Goal: Information Seeking & Learning: Learn about a topic

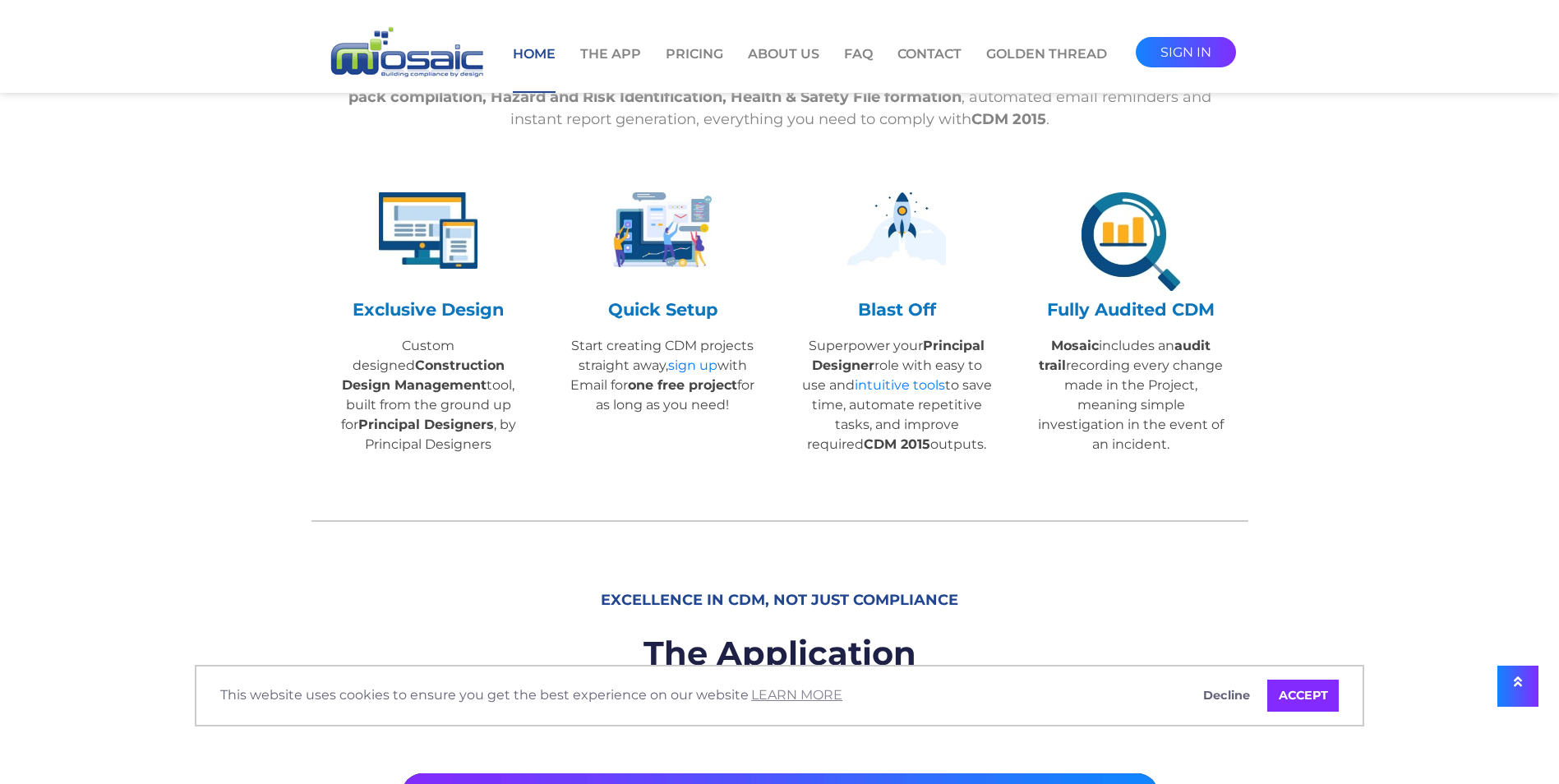
scroll to position [740, 0]
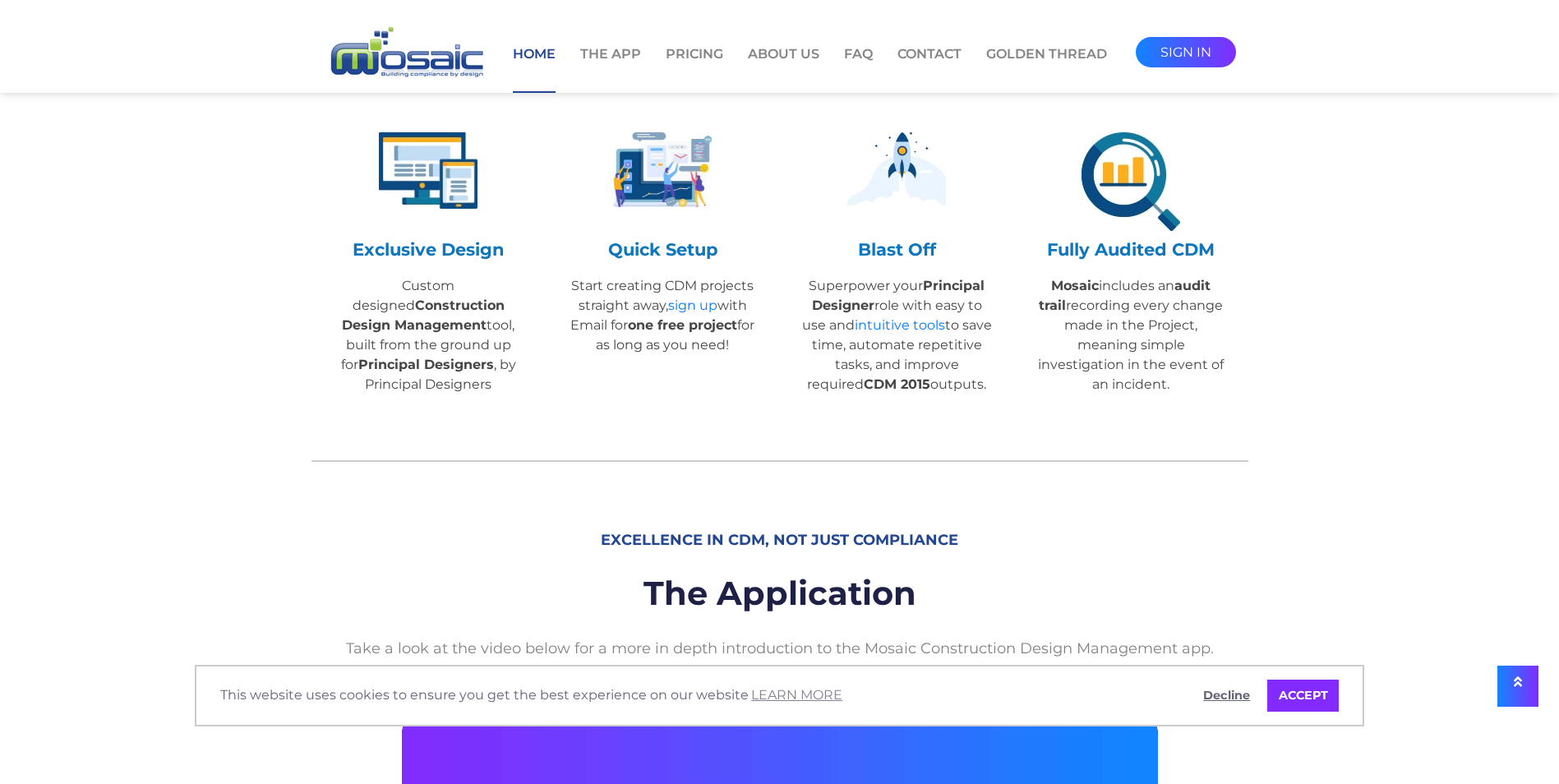
click at [1226, 696] on link "Decline" at bounding box center [1226, 695] width 69 height 33
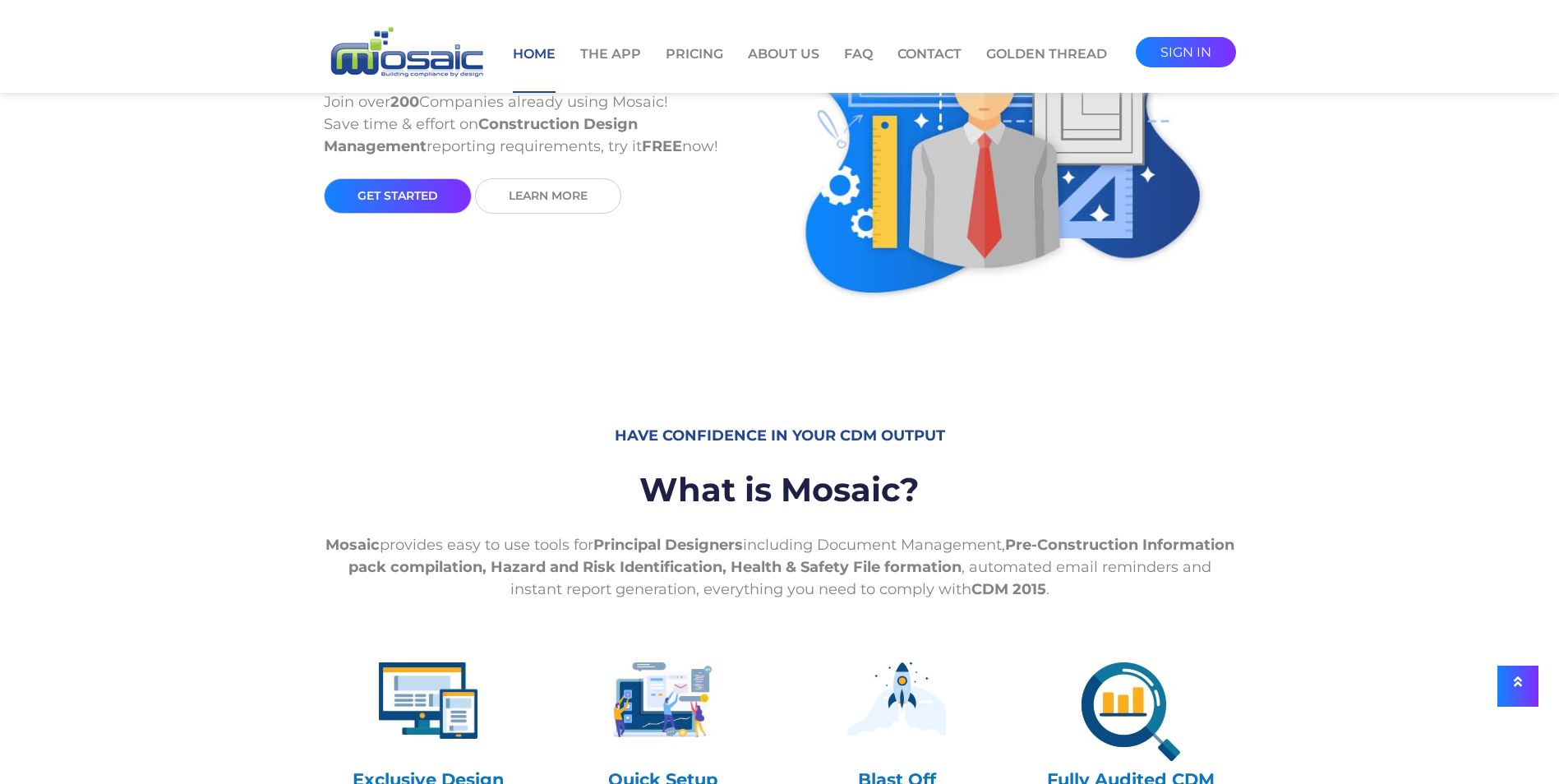
scroll to position [0, 0]
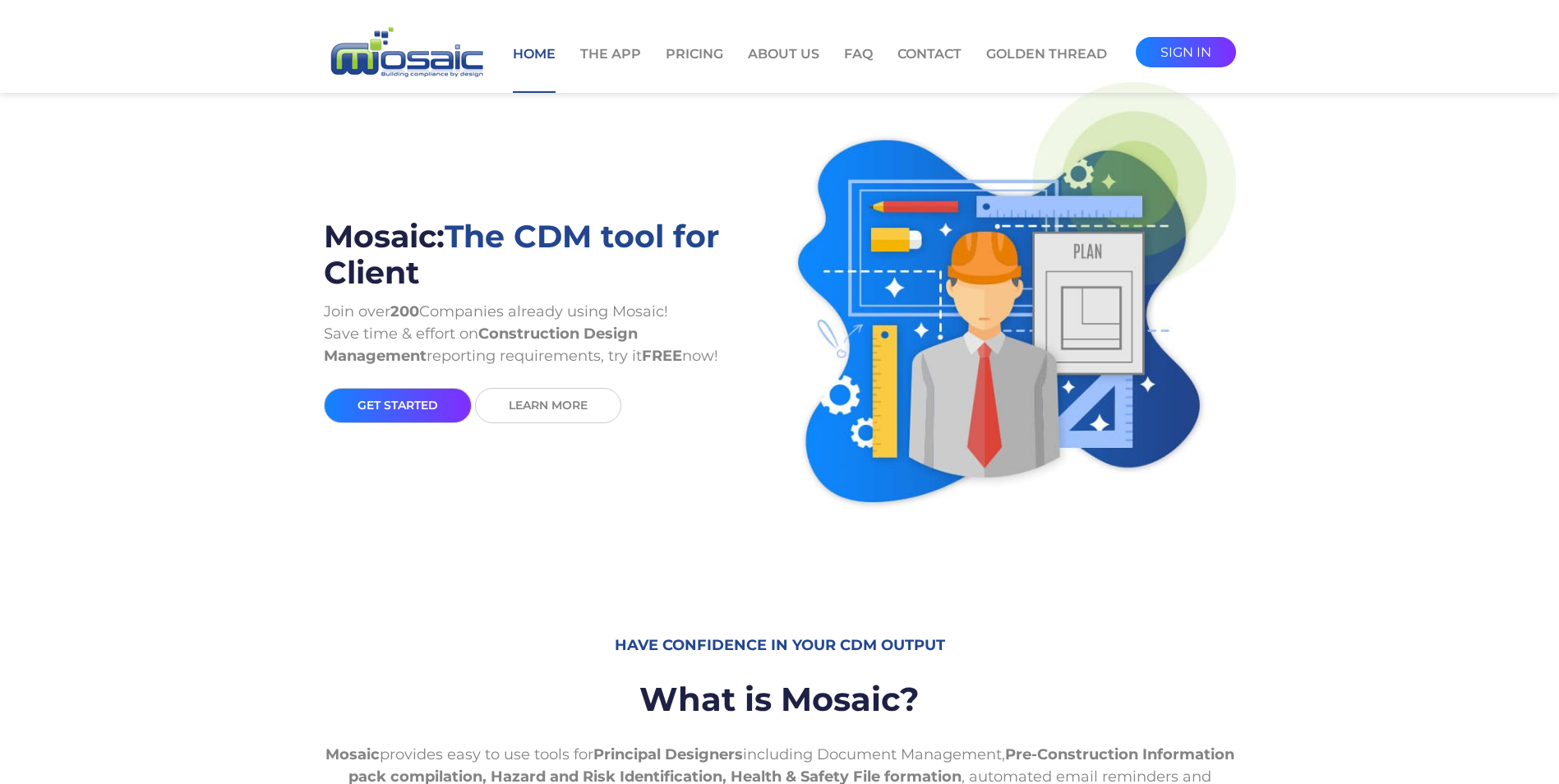
drag, startPoint x: 327, startPoint y: 236, endPoint x: 694, endPoint y: 360, distance: 387.4
click at [694, 360] on div "Mosaic: The CDM tool for Client Join over 200 Companies already using Mosaic! S…" at bounding box center [546, 314] width 444 height 217
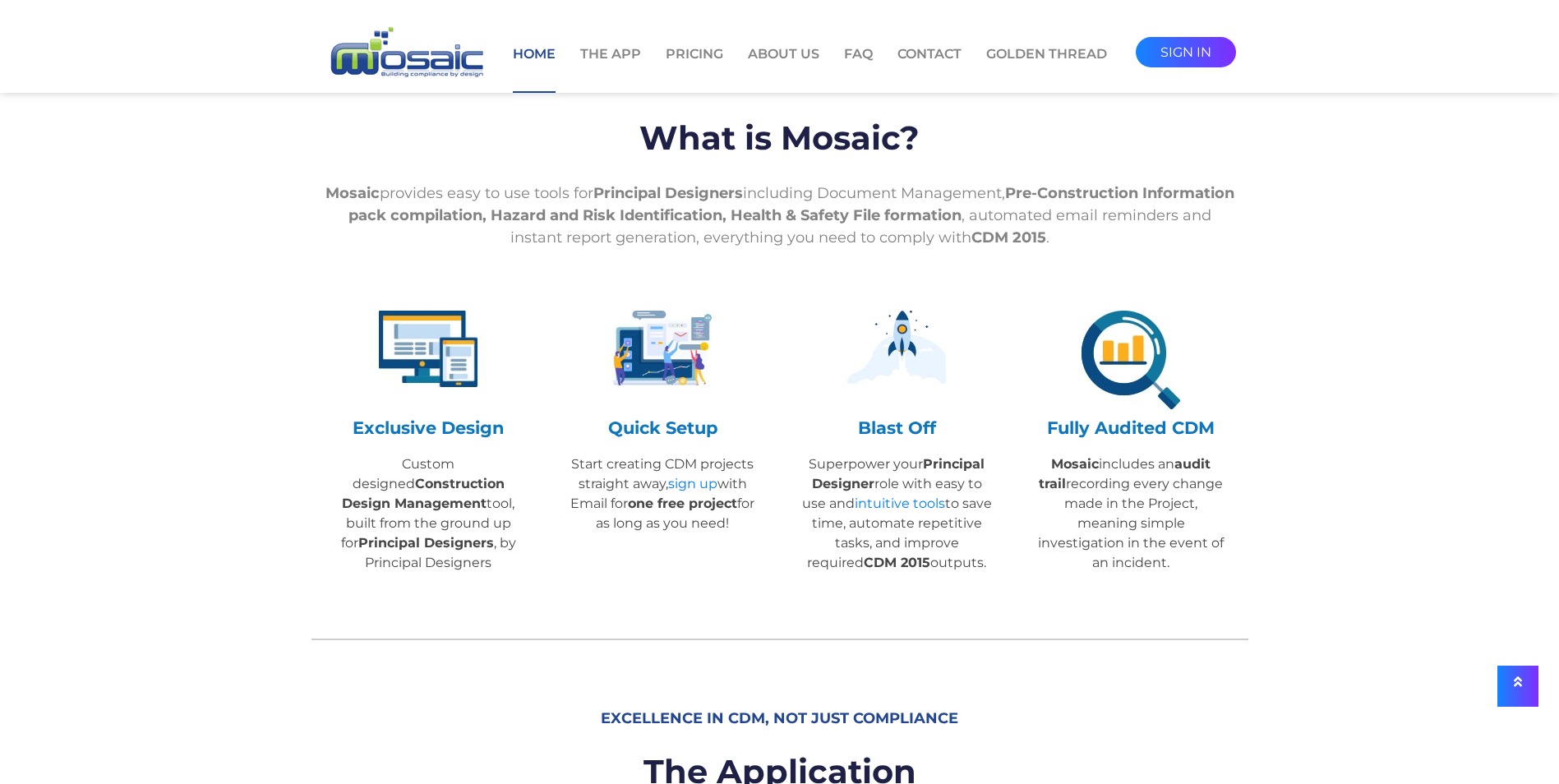
scroll to position [575, 0]
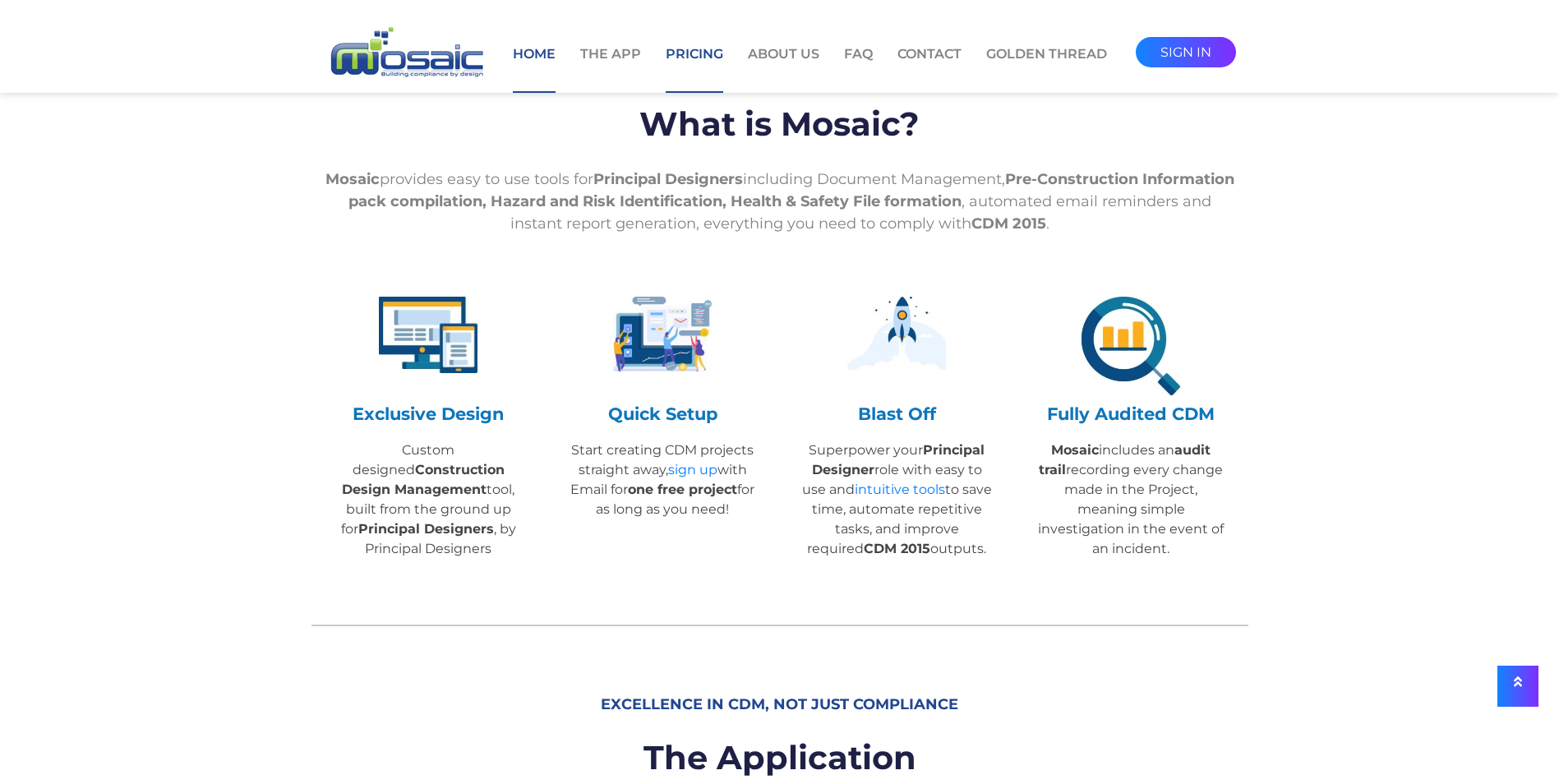
click at [702, 60] on link "Pricing" at bounding box center [694, 68] width 58 height 48
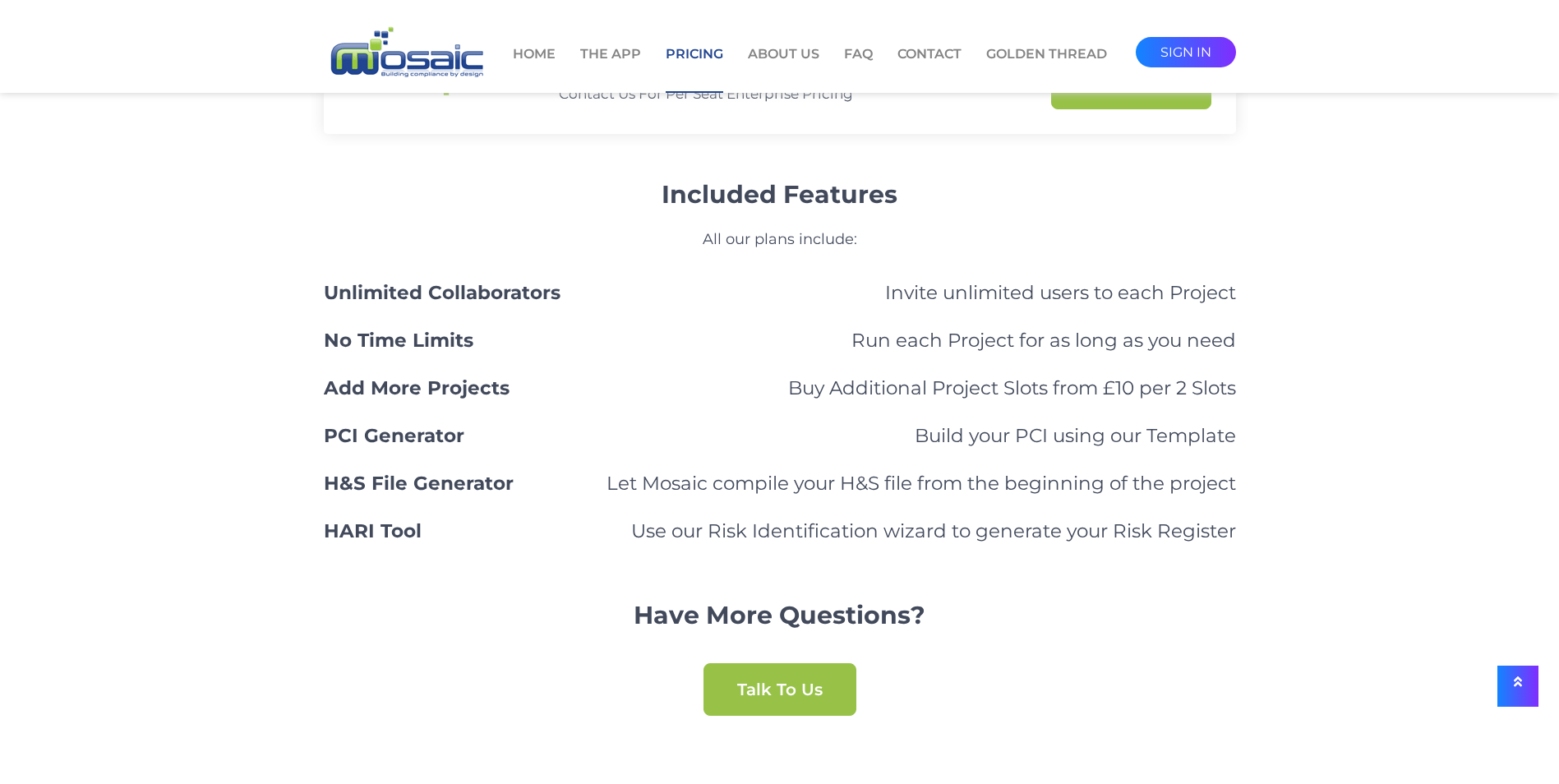
scroll to position [1233, 0]
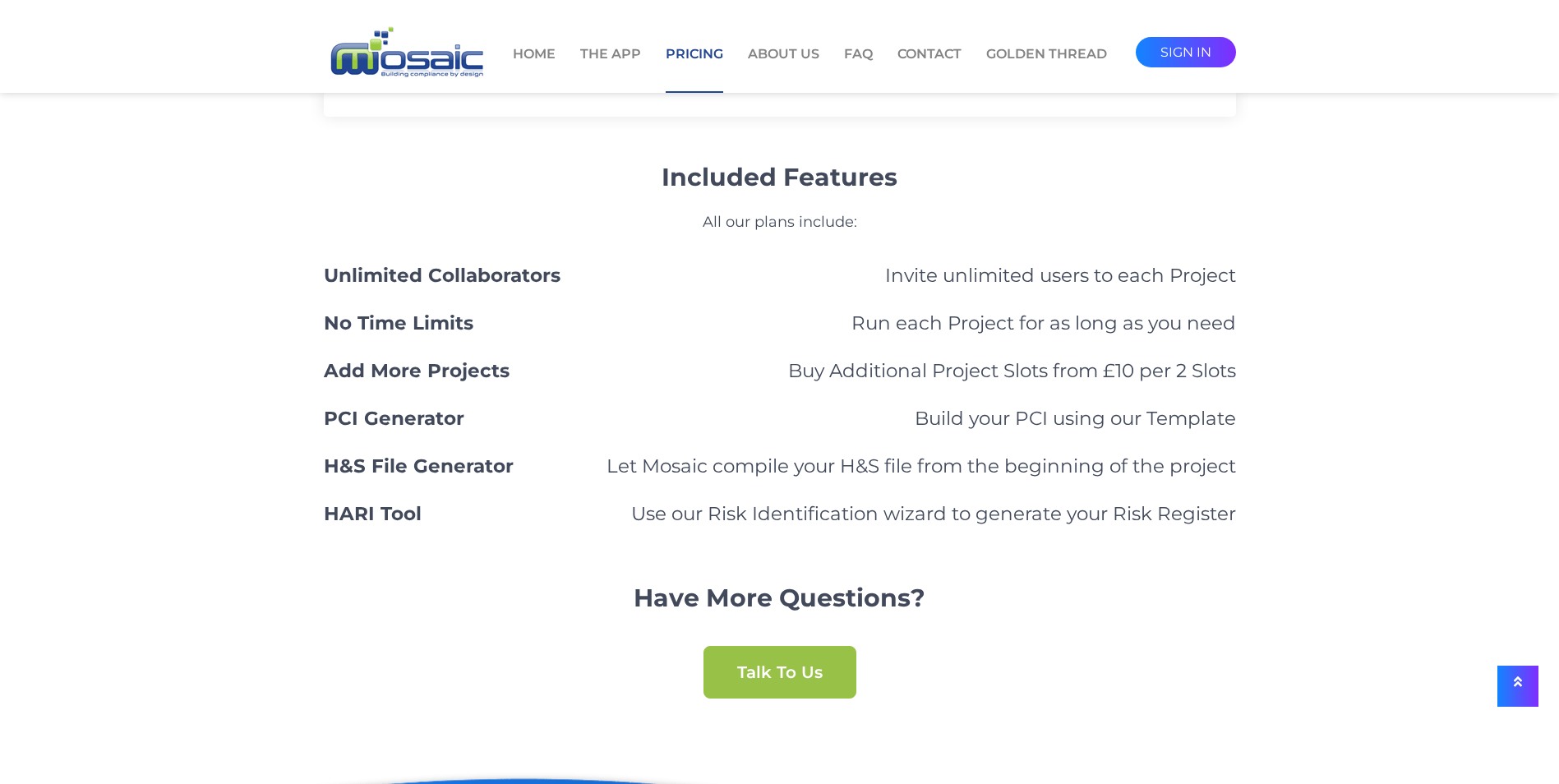
drag, startPoint x: 606, startPoint y: 474, endPoint x: 1247, endPoint y: 458, distance: 641.2
click at [1247, 458] on div "Included Features All our plans include: Unlimited Collaborators Invite unlimit…" at bounding box center [780, 414] width 936 height 570
drag, startPoint x: 634, startPoint y: 512, endPoint x: 1265, endPoint y: 522, distance: 631.1
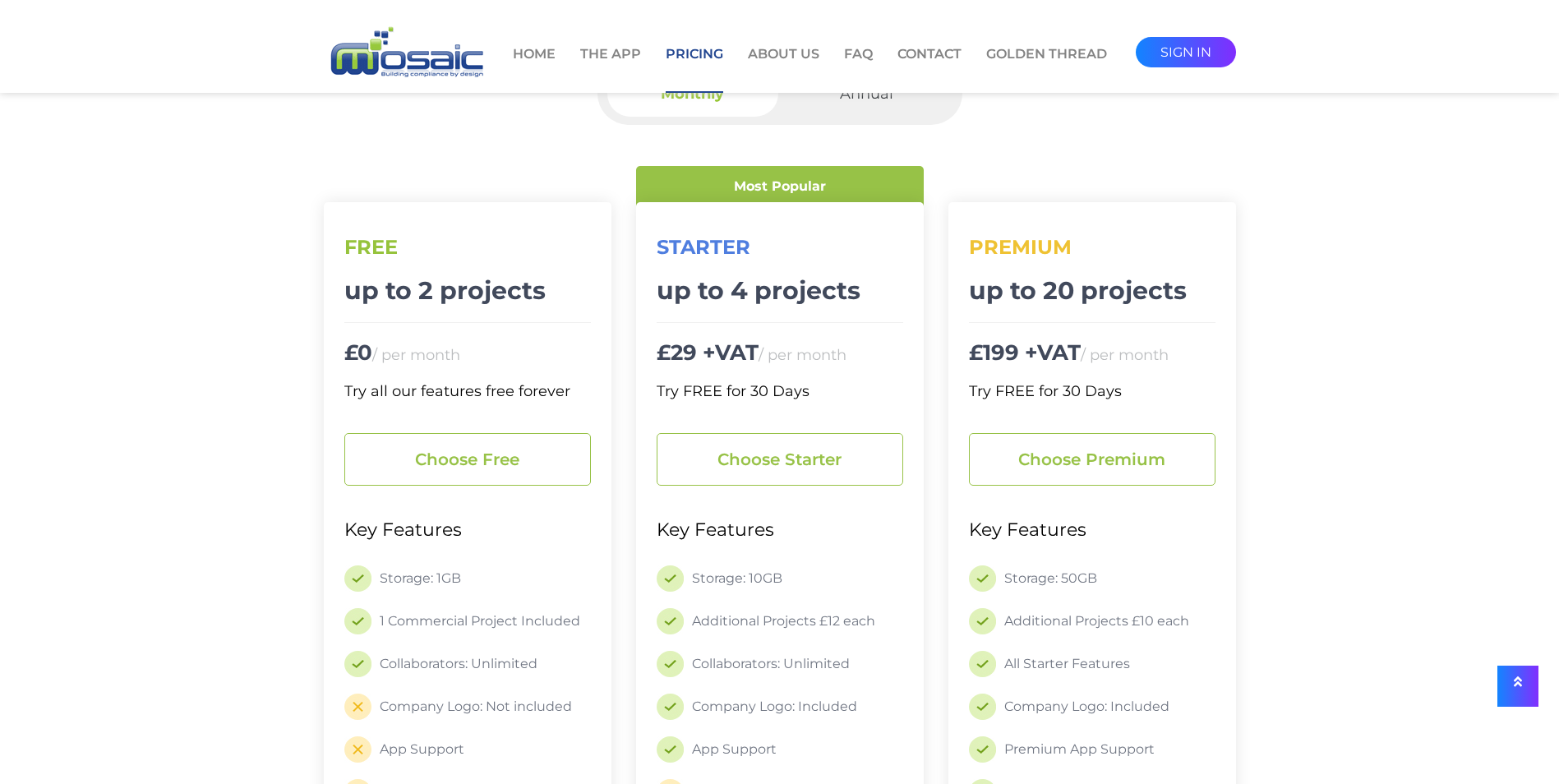
scroll to position [0, 0]
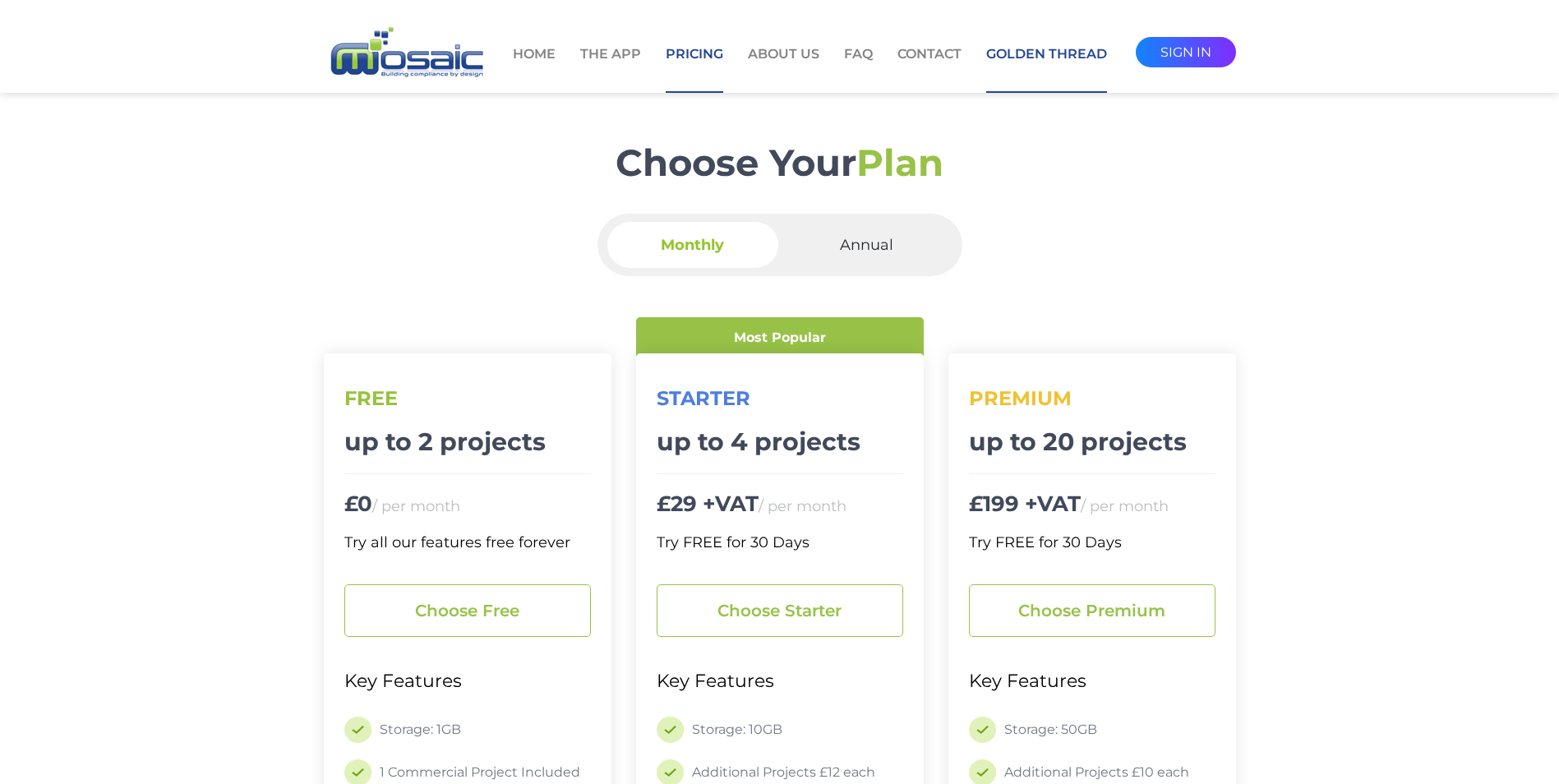
click at [1024, 60] on link "Golden Thread" at bounding box center [1047, 68] width 121 height 48
